Goal: Transaction & Acquisition: Book appointment/travel/reservation

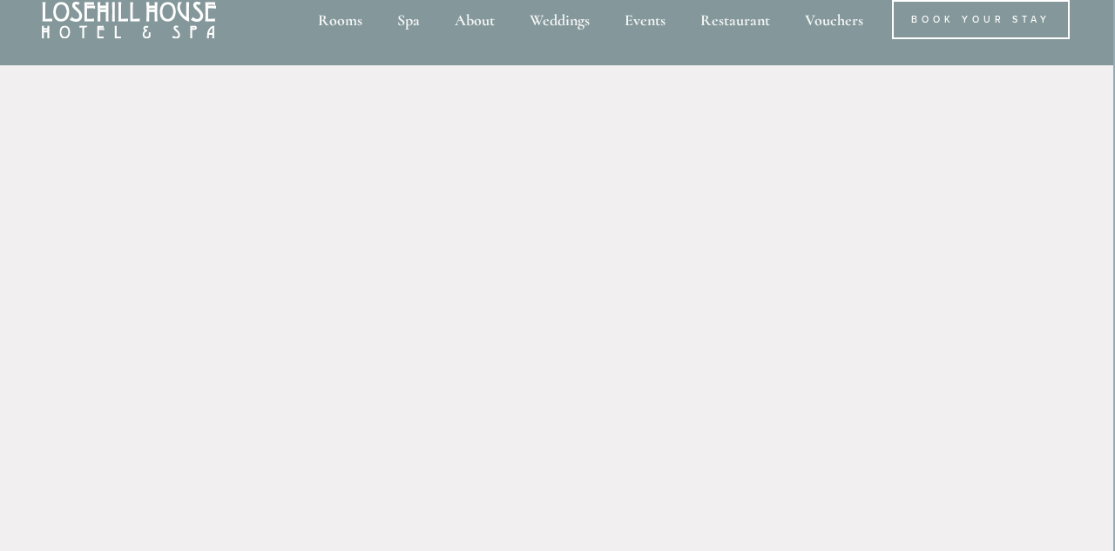
scroll to position [0, 2]
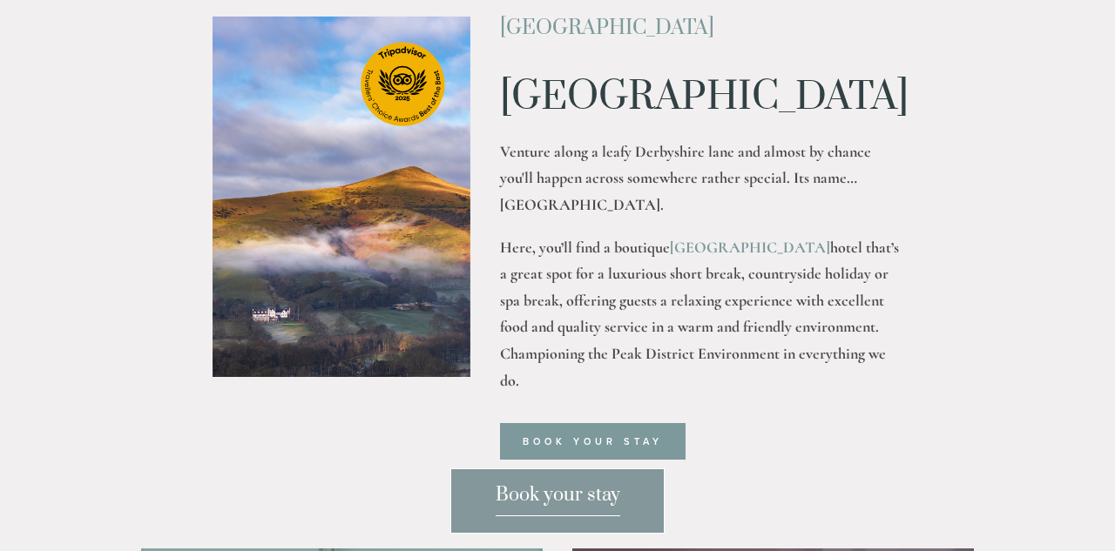
scroll to position [367, 0]
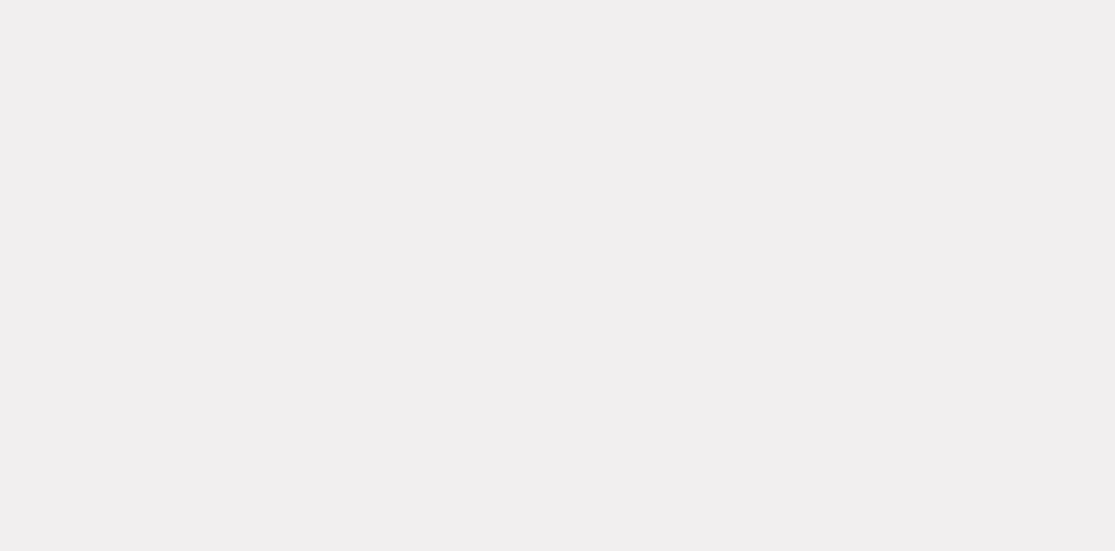
scroll to position [92, 0]
